Goal: Entertainment & Leisure: Consume media (video, audio)

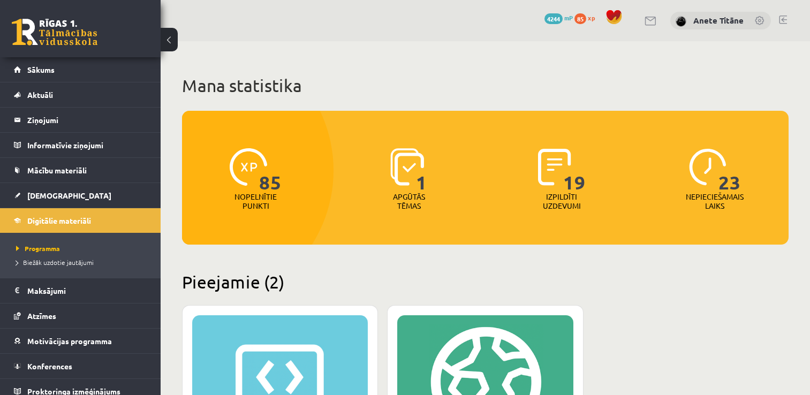
scroll to position [214, 0]
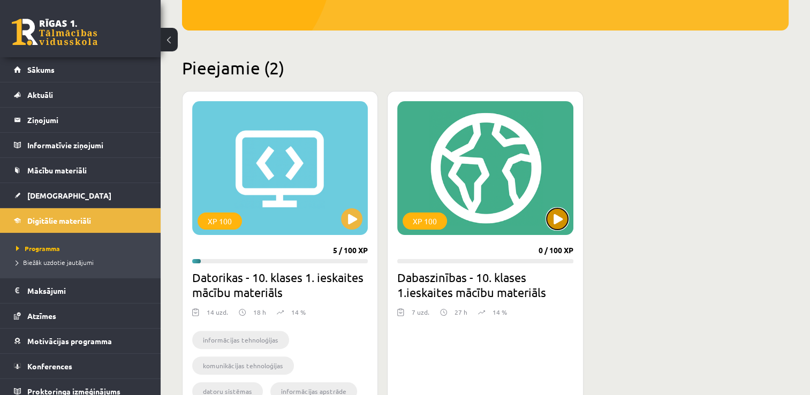
click at [558, 224] on button at bounding box center [556, 218] width 21 height 21
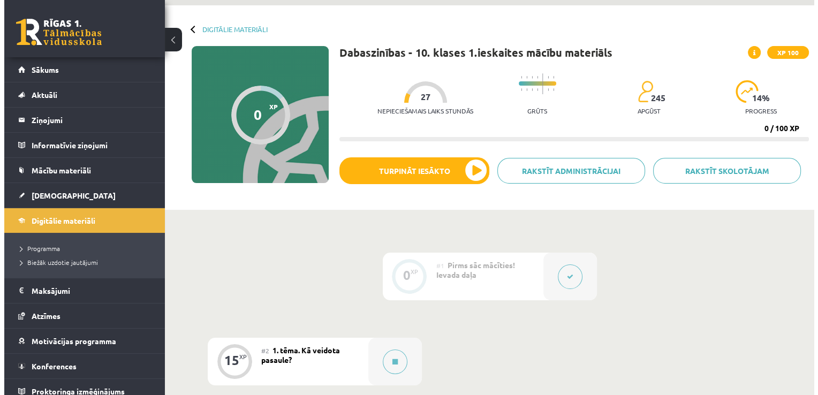
scroll to position [214, 0]
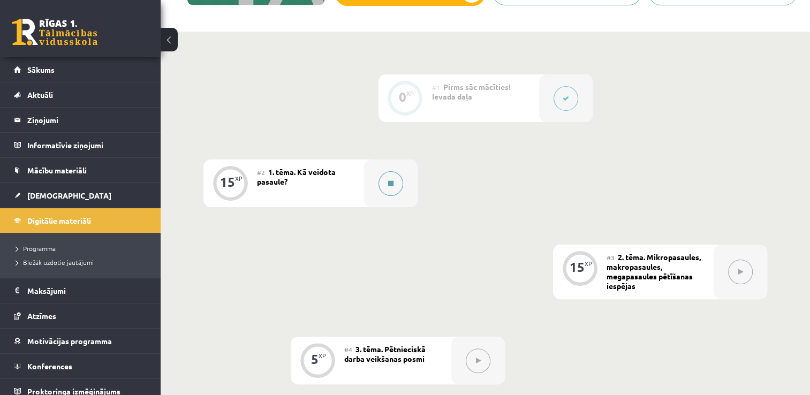
click at [390, 188] on button at bounding box center [390, 183] width 25 height 25
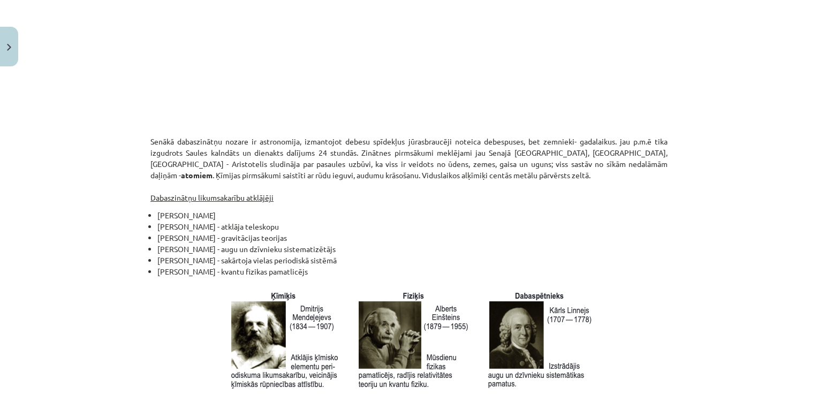
scroll to position [936, 0]
click at [640, 193] on p "Senākā dabaszinātņu nozare ir astronomija, izmantojot debesu spīdekļus jūrasbra…" at bounding box center [408, 168] width 517 height 67
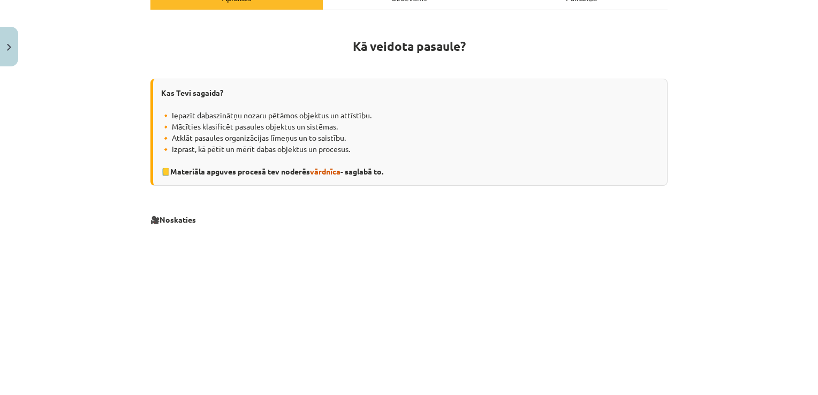
scroll to position [161, 0]
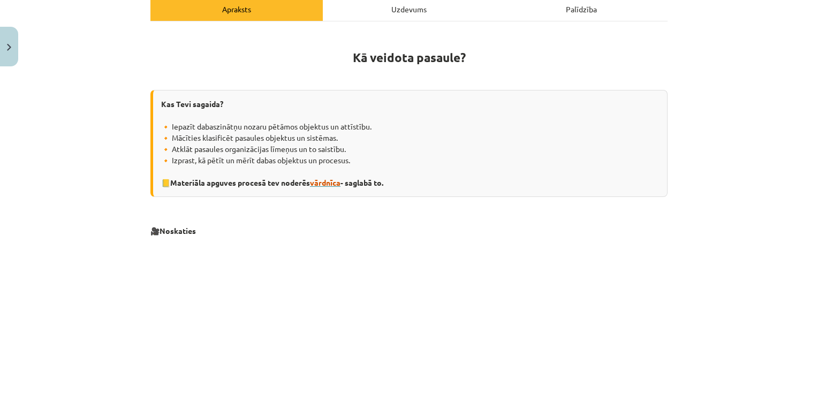
click at [329, 181] on span "vārdnīca" at bounding box center [325, 183] width 30 height 10
